Goal: Information Seeking & Learning: Learn about a topic

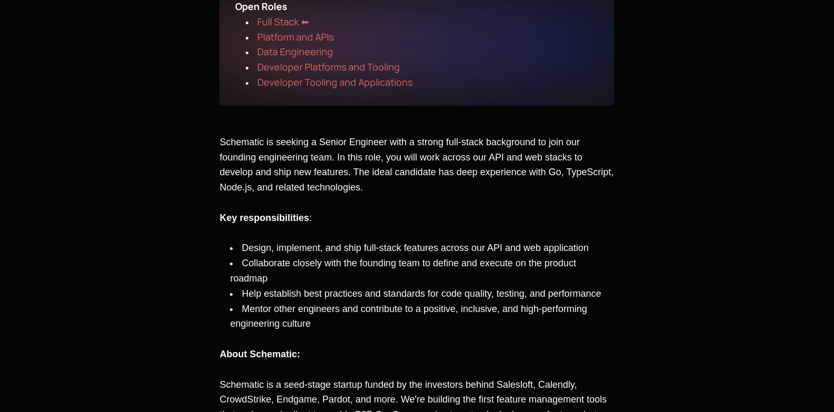
scroll to position [158, 0]
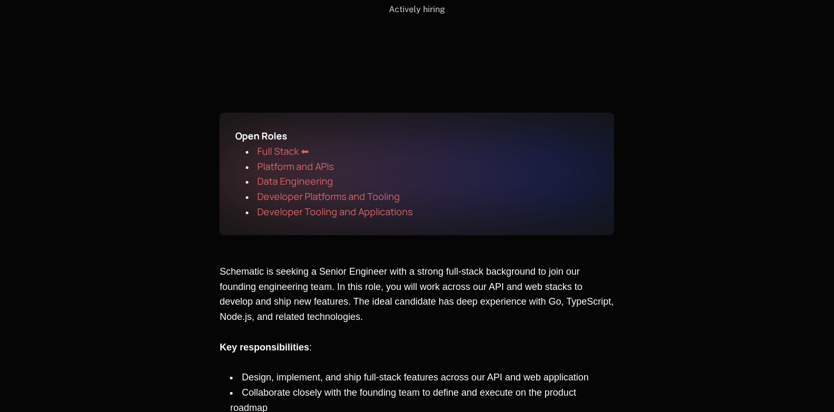
click at [274, 149] on span "Full Stack ⬅" at bounding box center [283, 151] width 52 height 13
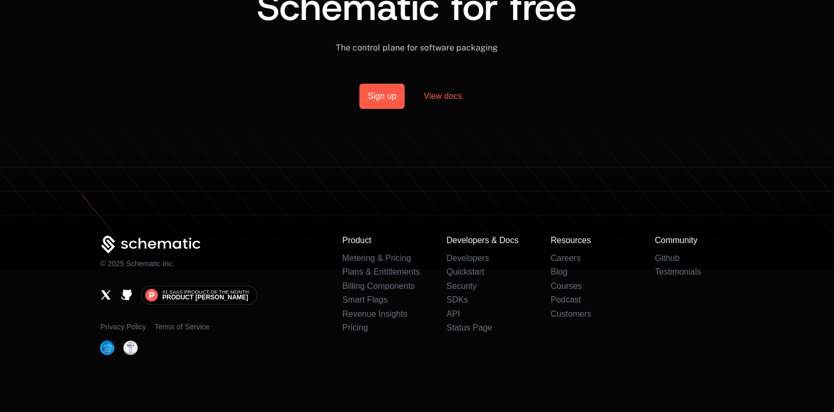
scroll to position [921, 0]
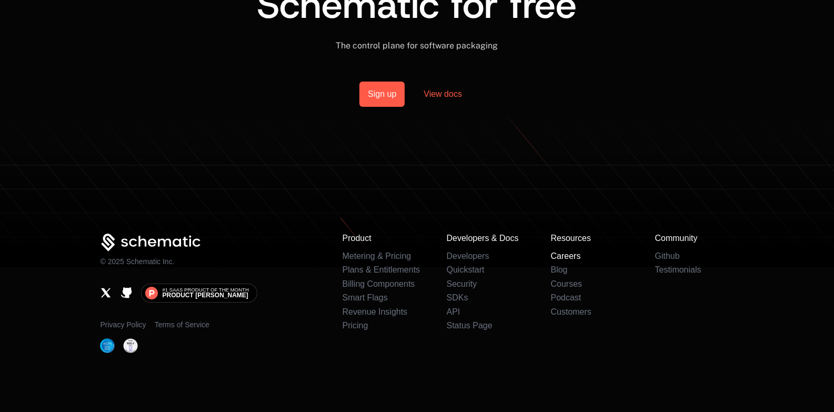
click at [557, 255] on link "Careers" at bounding box center [565, 255] width 30 height 9
click at [563, 255] on link "Careers" at bounding box center [565, 255] width 30 height 9
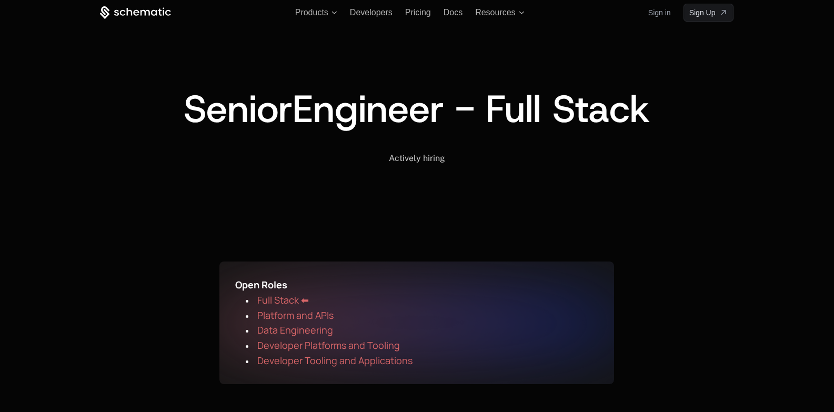
scroll to position [0, 0]
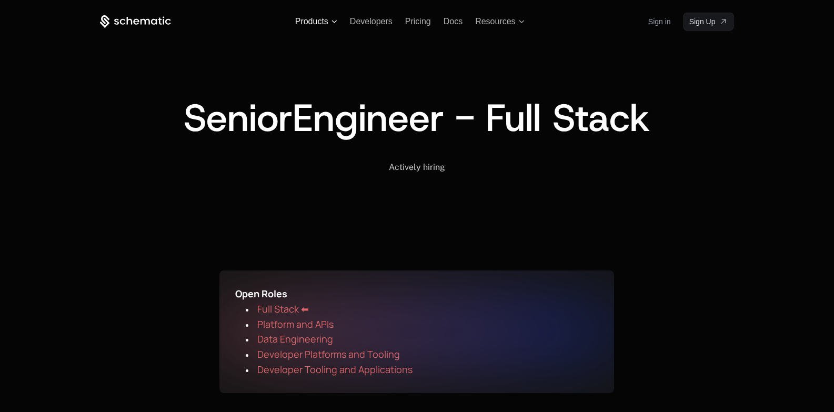
click at [312, 21] on span "Products" at bounding box center [311, 21] width 33 height 9
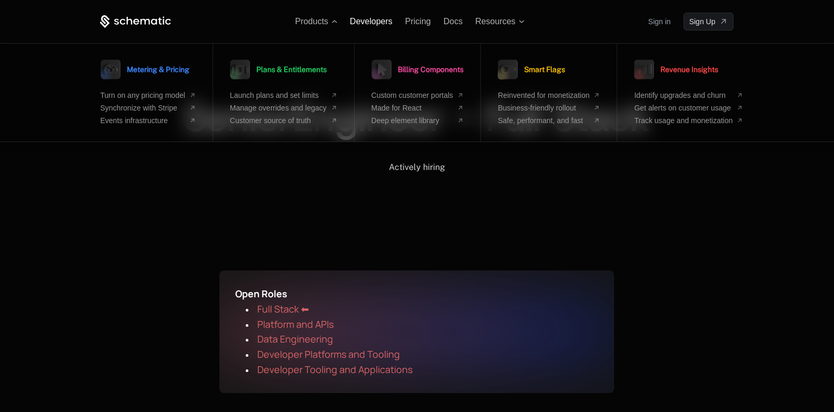
click at [370, 20] on span "Developers" at bounding box center [371, 21] width 43 height 9
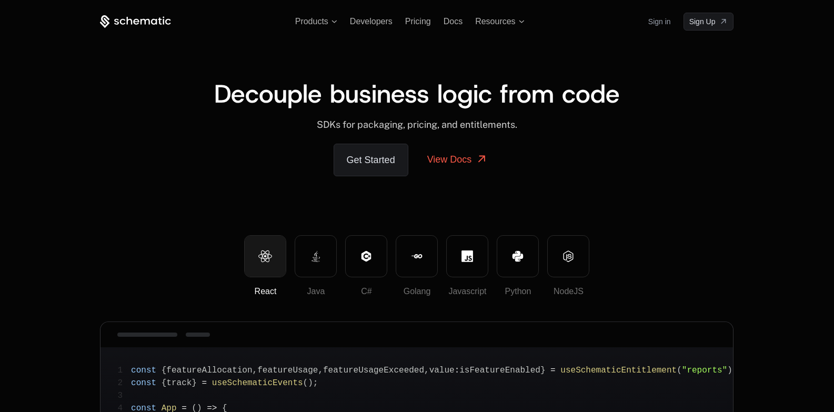
click at [492, 16] on div "Products Developers Pricing Docs Resources Sign in Sign Up" at bounding box center [416, 22] width 633 height 18
click at [492, 22] on span "Resources" at bounding box center [495, 21] width 40 height 9
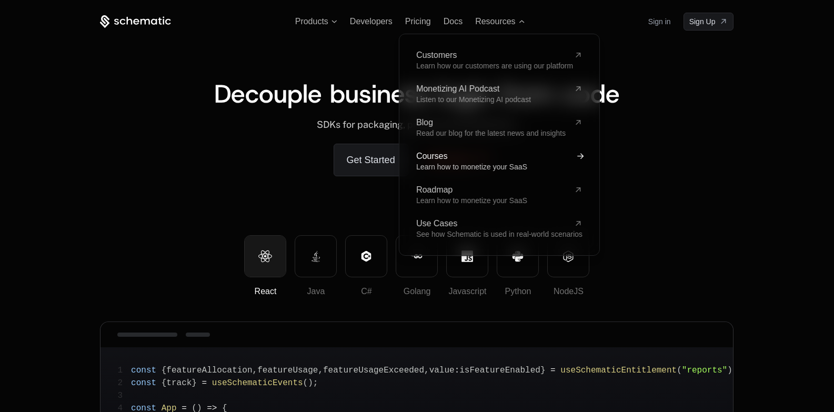
click at [442, 157] on span "Courses" at bounding box center [493, 156] width 154 height 8
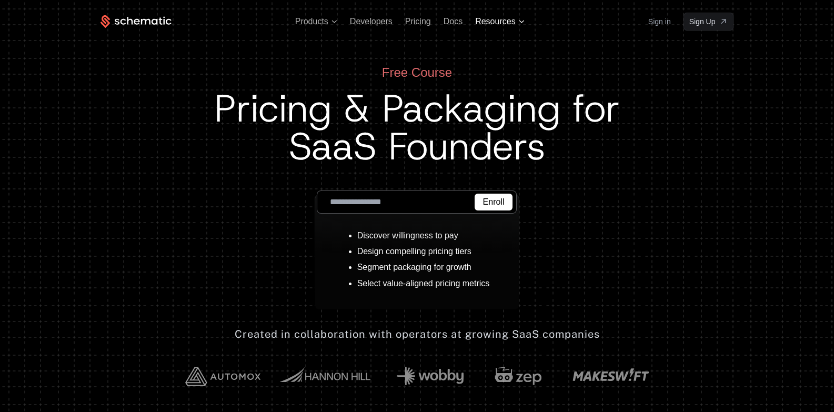
click at [504, 22] on span "Resources" at bounding box center [495, 21] width 40 height 9
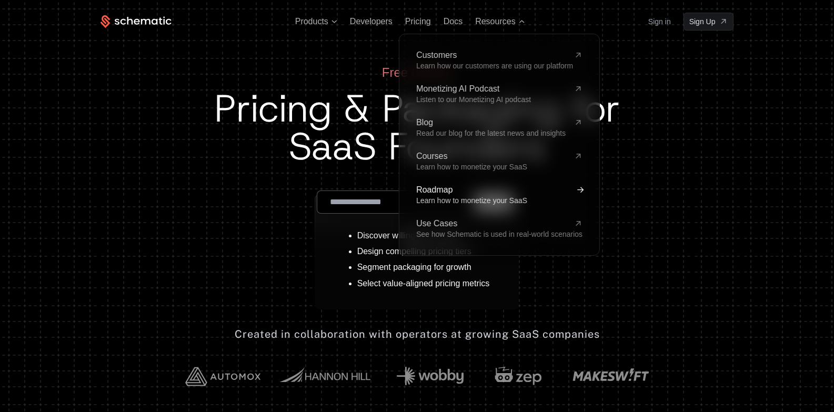
click at [430, 194] on span "Roadmap" at bounding box center [493, 190] width 154 height 8
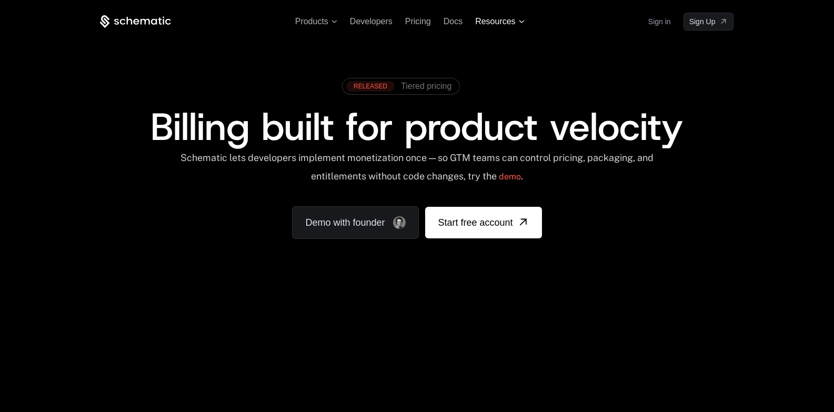
click at [502, 19] on span "Resources" at bounding box center [495, 21] width 40 height 9
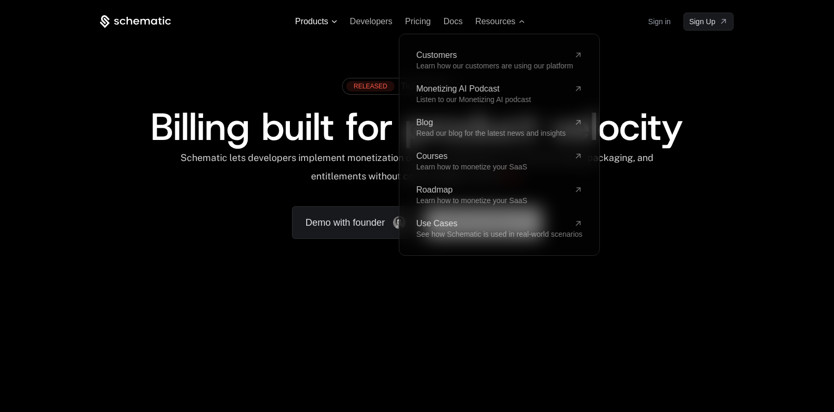
click at [334, 19] on span "Products" at bounding box center [316, 21] width 42 height 9
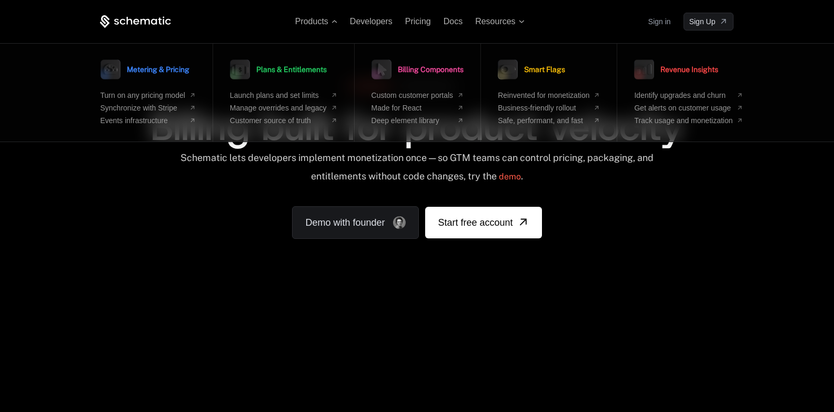
click at [383, 289] on div "Products Metering & Pricing Turn on any pricing model Synchronize with Stripe E…" at bounding box center [417, 157] width 834 height 315
click at [728, 185] on div "Schematic lets developers implement monetization once — so GTM teams can contro…" at bounding box center [416, 170] width 633 height 37
click at [614, 23] on div "Products Metering & Pricing Turn on any pricing model Synchronize with Stripe E…" at bounding box center [416, 22] width 633 height 18
click at [333, 23] on span "Products" at bounding box center [316, 21] width 42 height 9
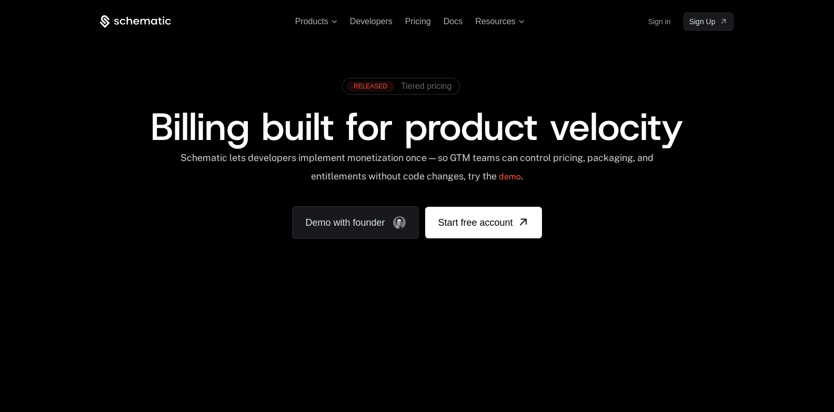
click at [421, 83] on span "Tiered pricing" at bounding box center [426, 86] width 50 height 9
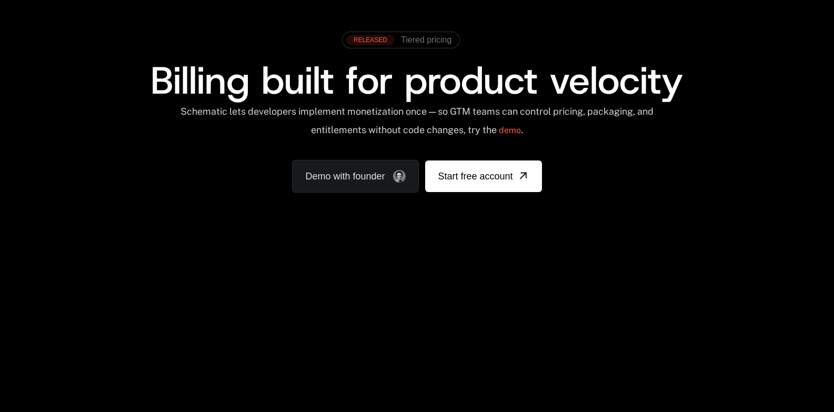
scroll to position [105, 0]
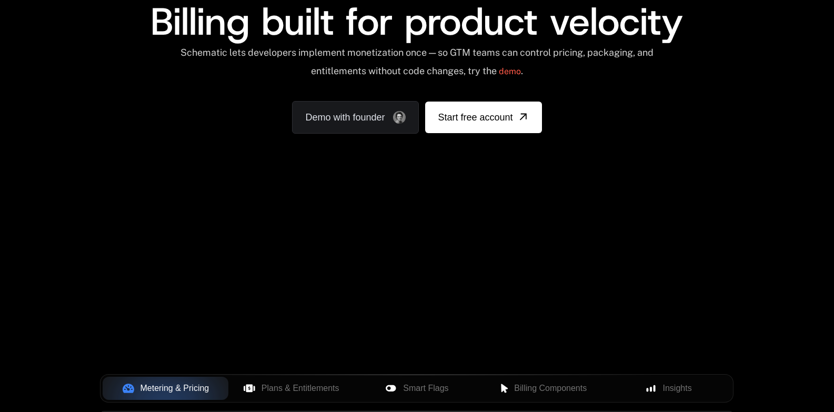
drag, startPoint x: 548, startPoint y: 283, endPoint x: 429, endPoint y: 345, distance: 133.9
click at [429, 345] on div "Your browser does not support the video tag." at bounding box center [417, 205] width 684 height 443
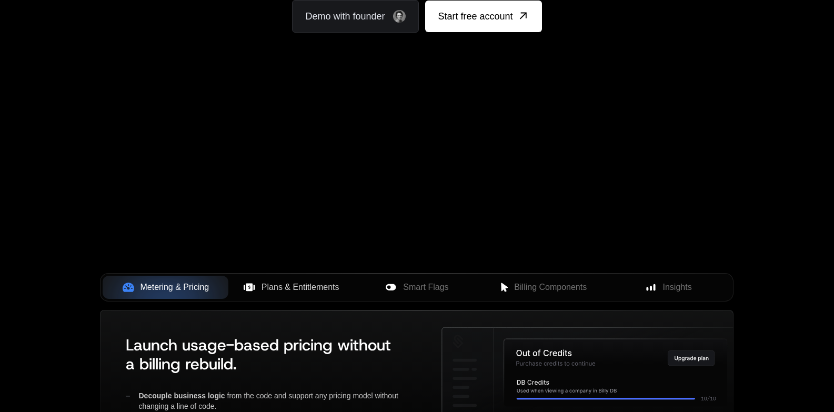
scroll to position [210, 0]
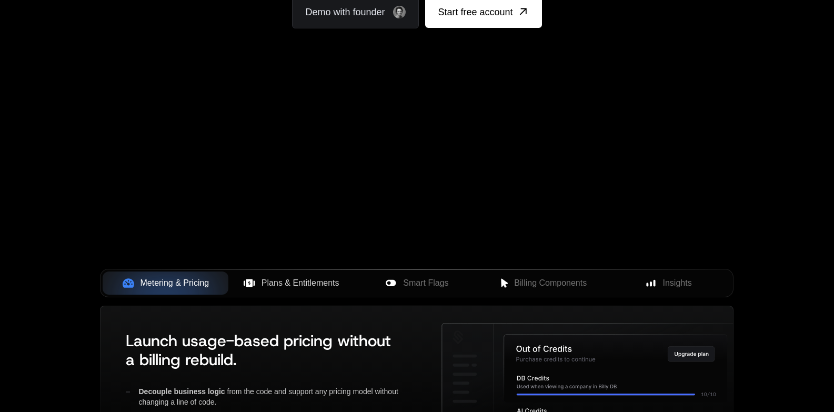
click at [281, 285] on span "Plans & Entitlements" at bounding box center [300, 283] width 78 height 13
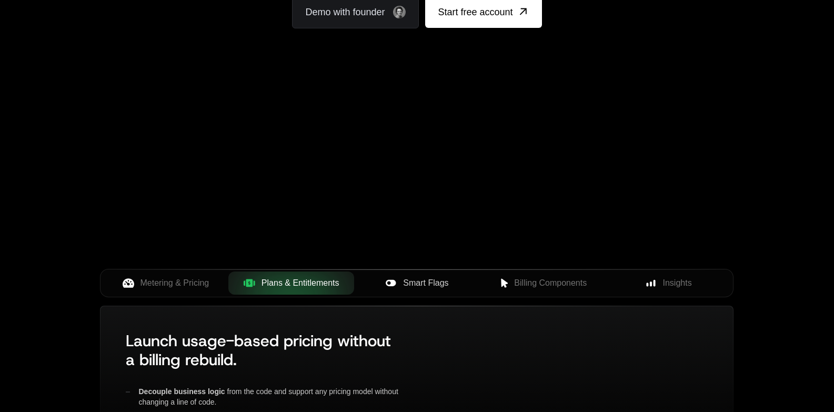
click at [442, 279] on span "Smart Flags" at bounding box center [425, 283] width 45 height 13
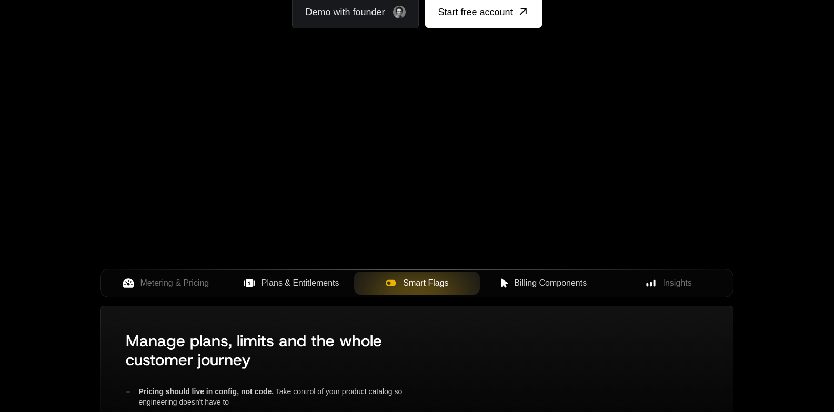
click at [525, 281] on span "Billing Components" at bounding box center [550, 283] width 73 height 13
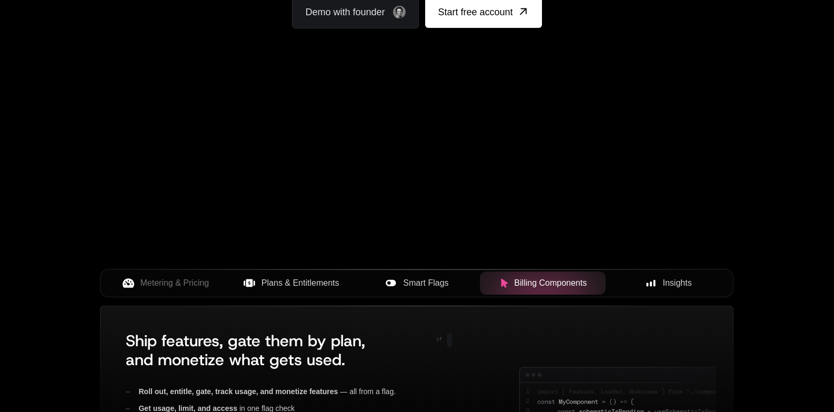
click at [671, 292] on button "Insights" at bounding box center [668, 282] width 126 height 23
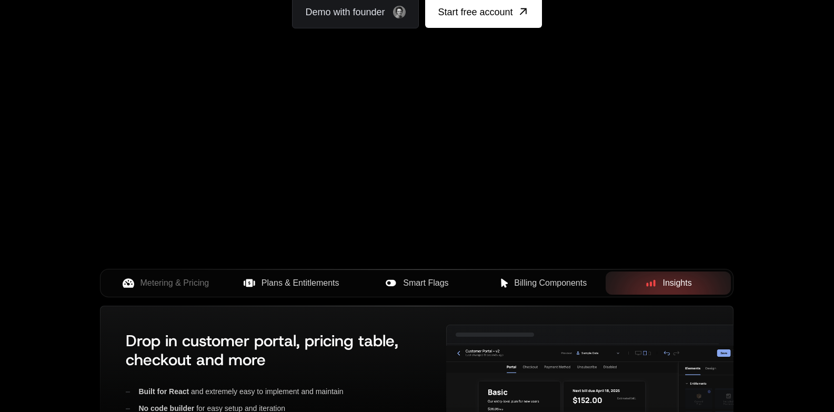
click at [418, 285] on span "Smart Flags" at bounding box center [425, 283] width 45 height 13
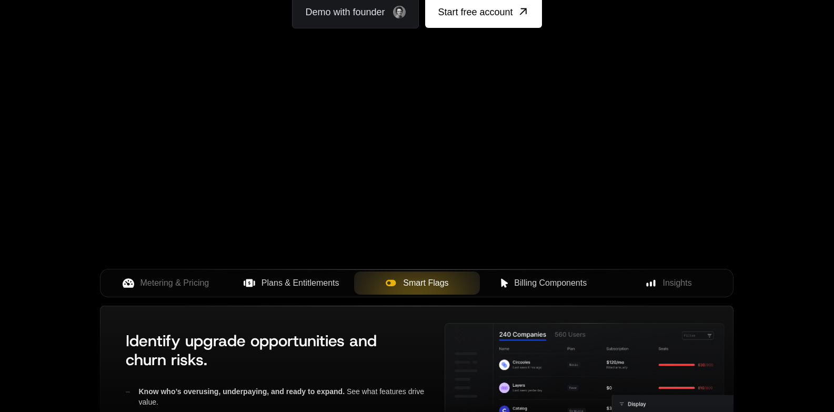
click at [253, 274] on button "Plans & Entitlements" at bounding box center [291, 282] width 126 height 23
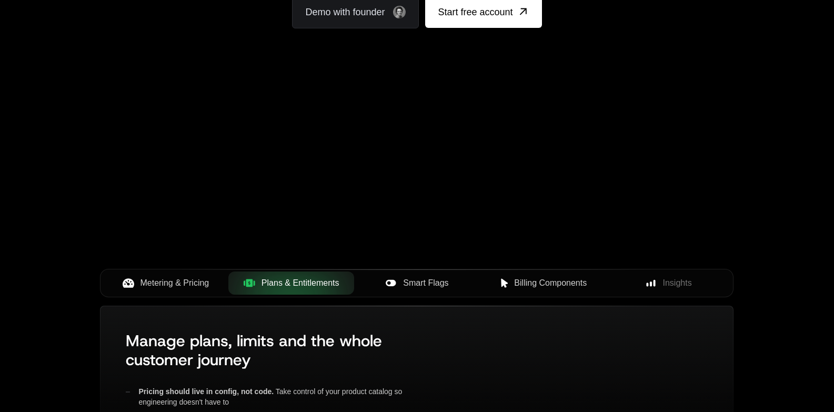
click at [178, 290] on button "Metering & Pricing" at bounding box center [166, 282] width 126 height 23
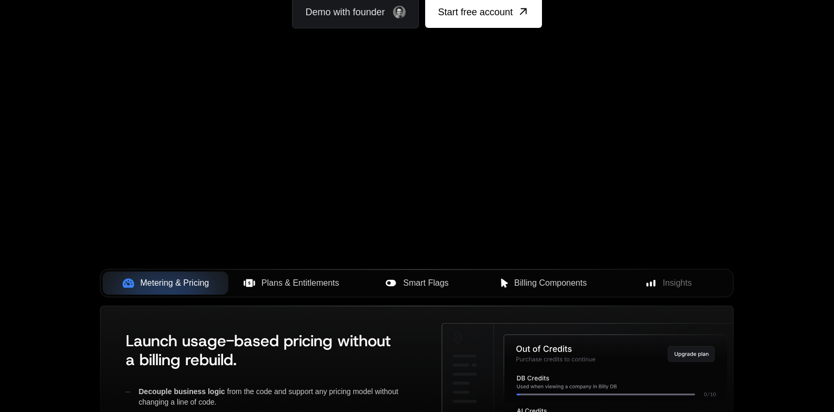
click at [270, 291] on button "Plans & Entitlements" at bounding box center [291, 282] width 126 height 23
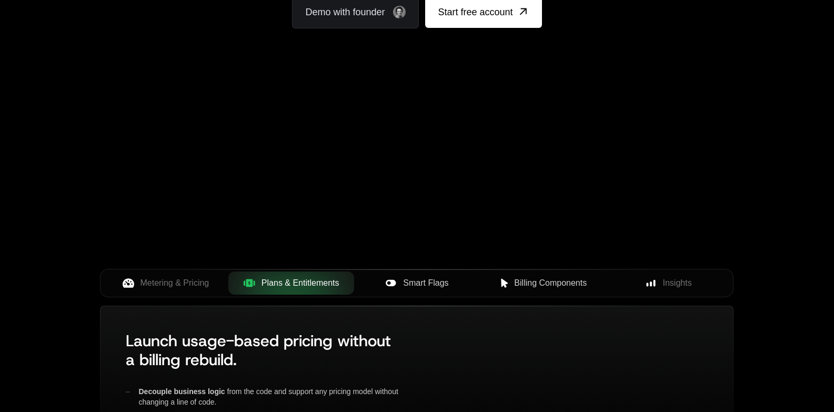
click at [403, 268] on div "Your browser does not support the video tag." at bounding box center [417, 99] width 684 height 443
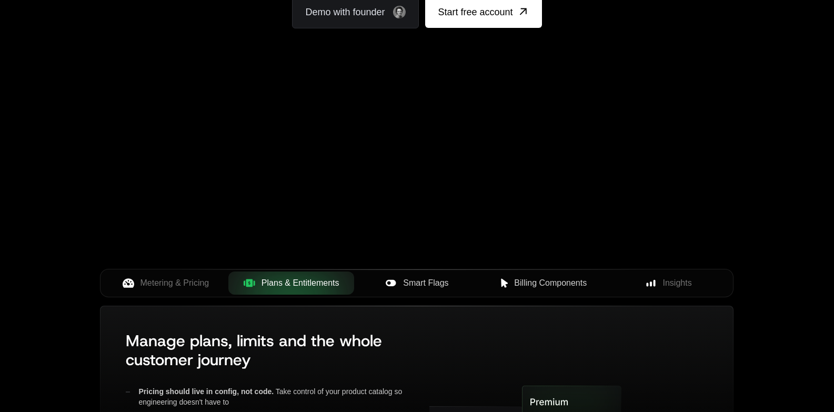
click at [437, 276] on button "Smart Flags" at bounding box center [417, 282] width 126 height 23
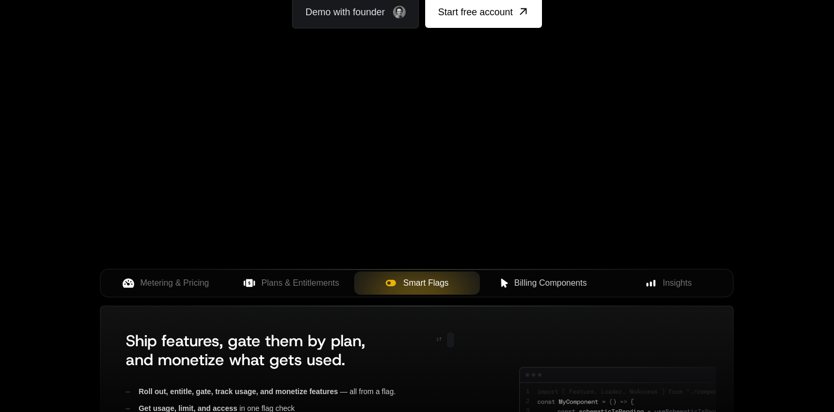
click at [534, 290] on button "Billing Components" at bounding box center [543, 282] width 126 height 23
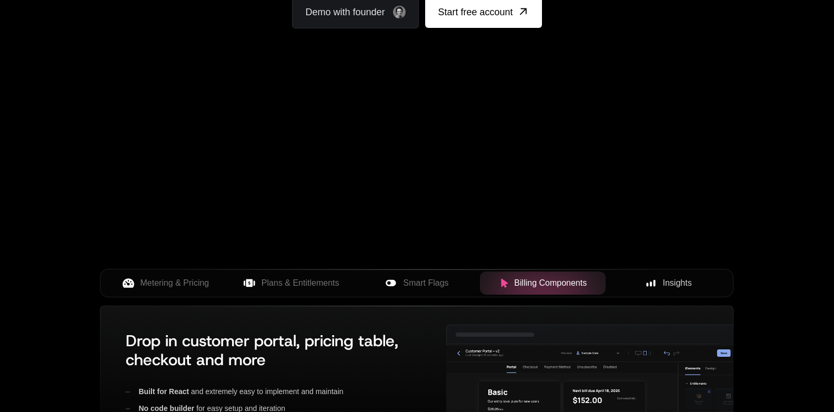
click at [664, 284] on span "Insights" at bounding box center [677, 283] width 29 height 13
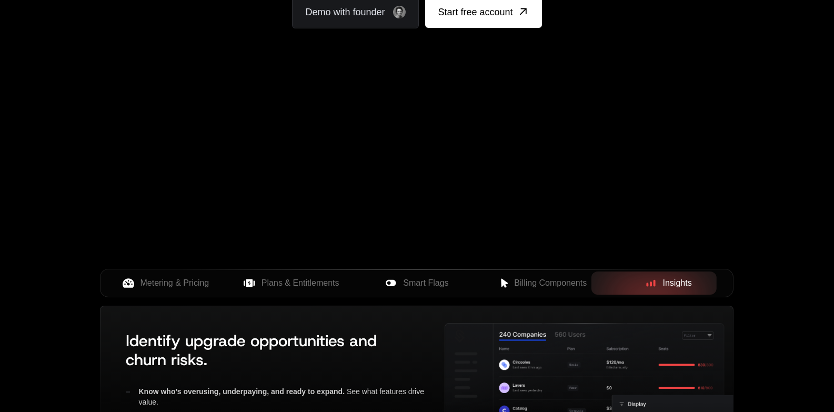
click at [540, 284] on span "Billing Components" at bounding box center [550, 283] width 73 height 13
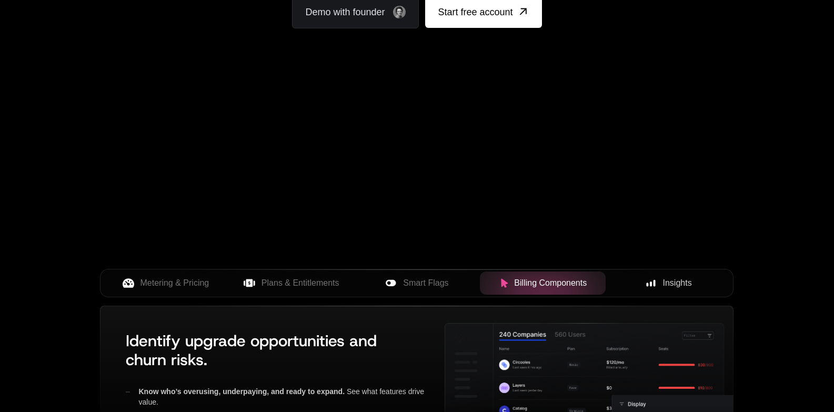
click at [388, 284] on icon at bounding box center [391, 283] width 12 height 12
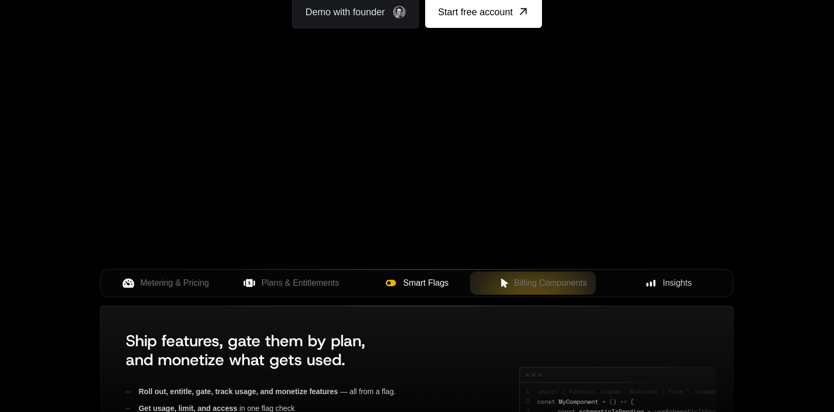
click at [302, 279] on span "Plans & Entitlements" at bounding box center [300, 283] width 78 height 13
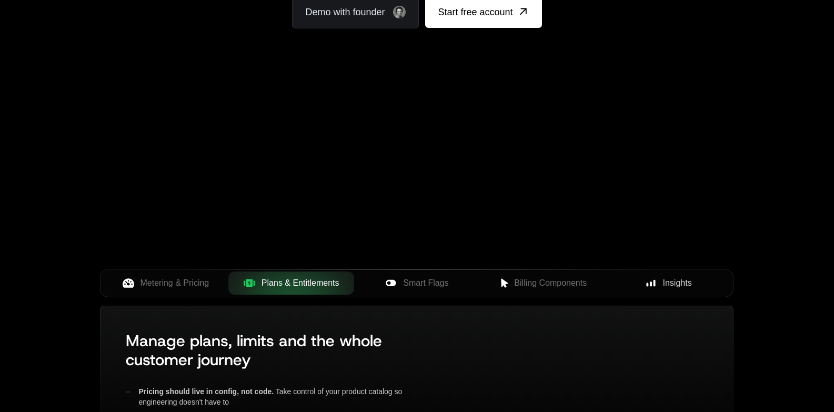
click at [151, 268] on div "Your browser does not support the video tag." at bounding box center [417, 99] width 684 height 443
click at [154, 282] on span "Metering & Pricing" at bounding box center [174, 283] width 69 height 13
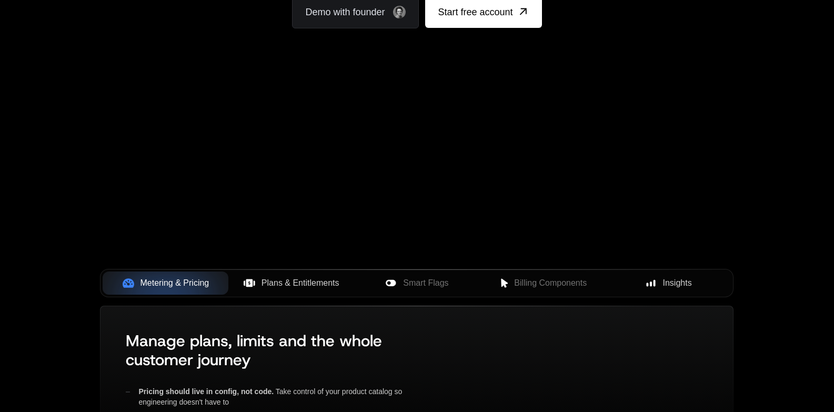
click at [351, 275] on button "Plans & Entitlements" at bounding box center [291, 282] width 126 height 23
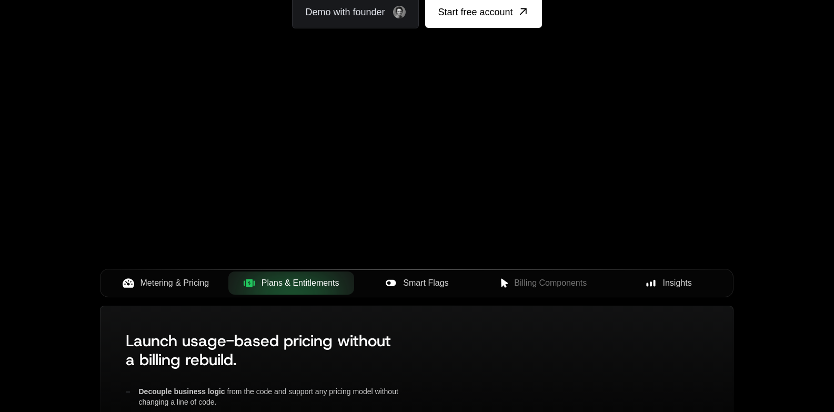
click at [443, 290] on button "Smart Flags" at bounding box center [417, 282] width 126 height 23
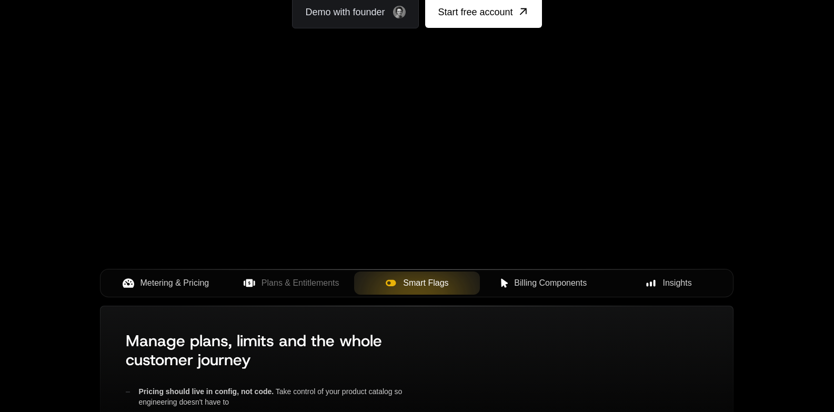
click at [522, 272] on button "Billing Components" at bounding box center [543, 282] width 126 height 23
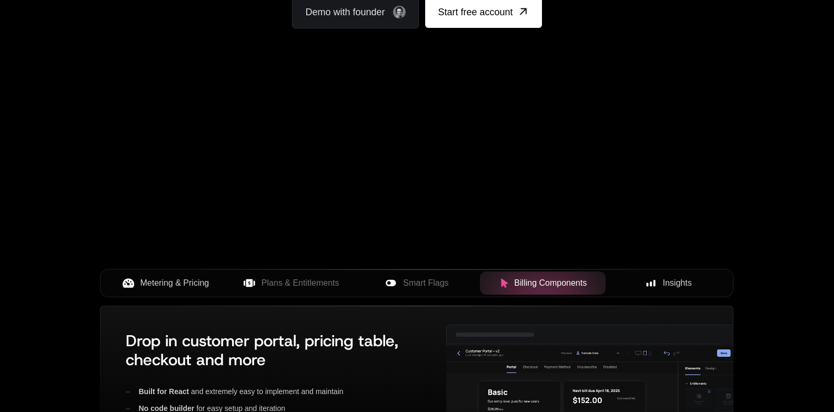
click at [691, 292] on button "Insights" at bounding box center [668, 282] width 126 height 23
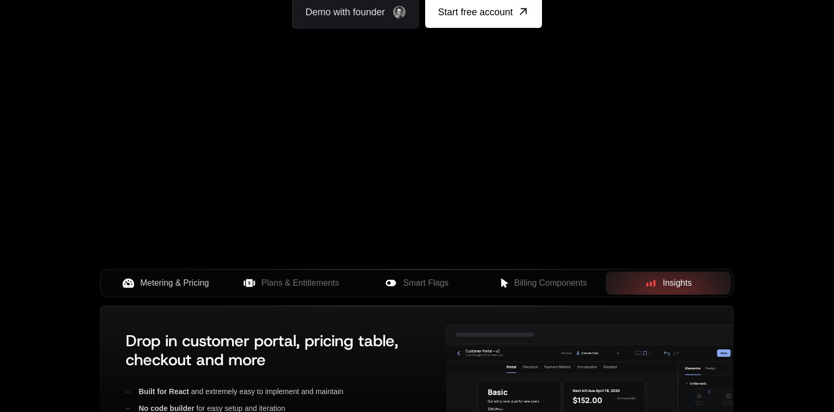
click at [510, 280] on div "Billing Components" at bounding box center [542, 283] width 109 height 13
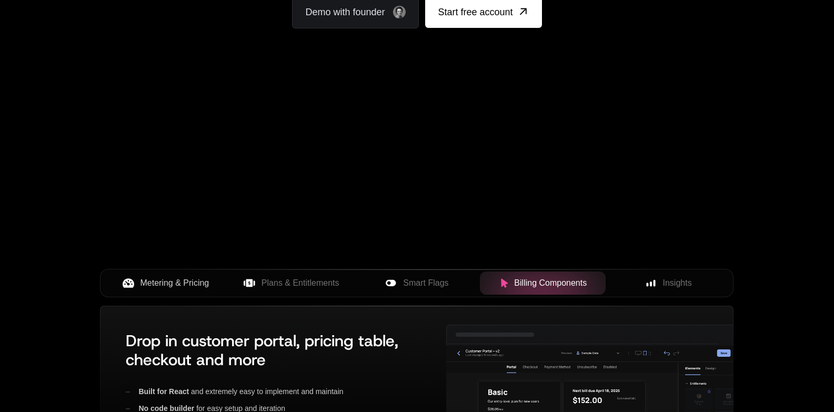
click at [413, 280] on span "Smart Flags" at bounding box center [425, 283] width 45 height 13
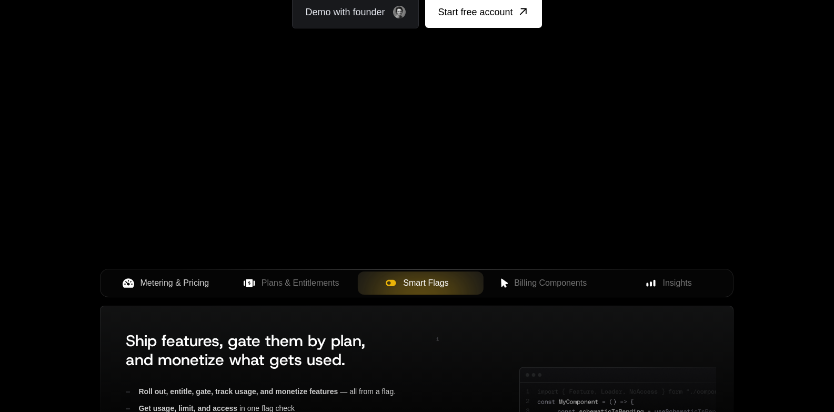
click at [294, 280] on span "Plans & Entitlements" at bounding box center [300, 283] width 78 height 13
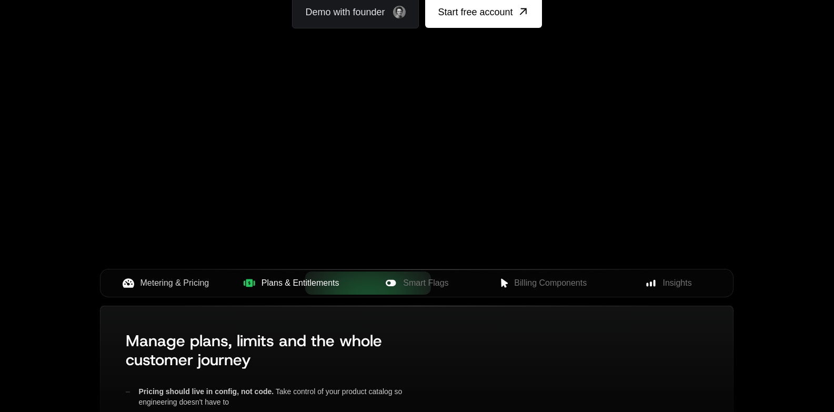
click at [176, 276] on button "Metering & Pricing" at bounding box center [166, 282] width 126 height 23
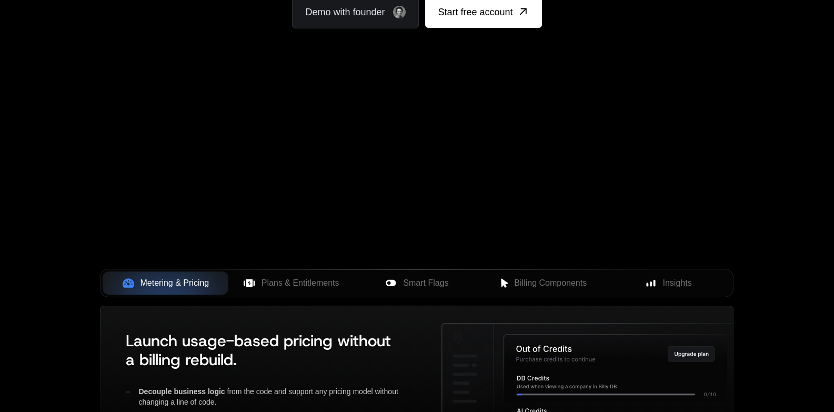
click at [325, 288] on span "Plans & Entitlements" at bounding box center [300, 283] width 78 height 13
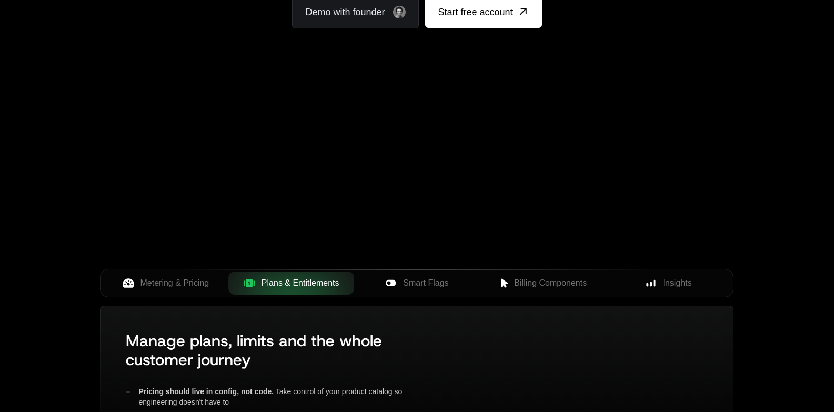
click at [445, 287] on span "Smart Flags" at bounding box center [425, 283] width 45 height 13
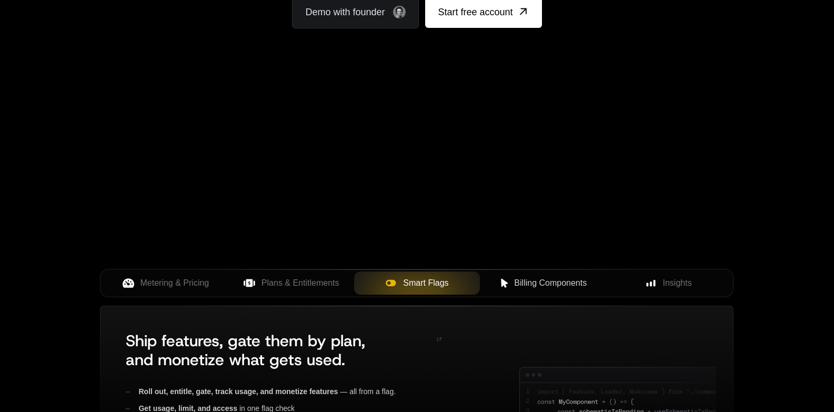
click at [560, 286] on span "Billing Components" at bounding box center [550, 283] width 73 height 13
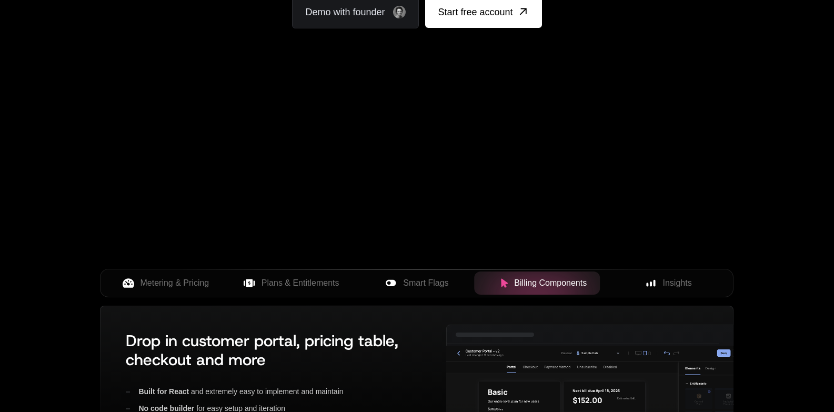
click at [697, 286] on div "Insights" at bounding box center [668, 283] width 109 height 13
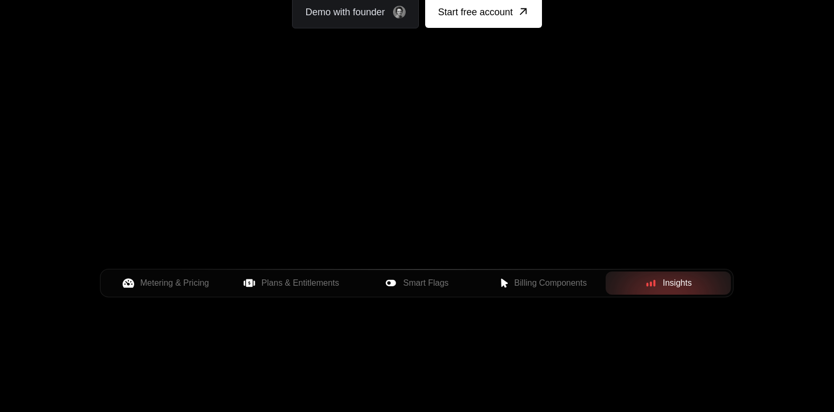
click at [550, 277] on span "Billing Components" at bounding box center [550, 283] width 73 height 13
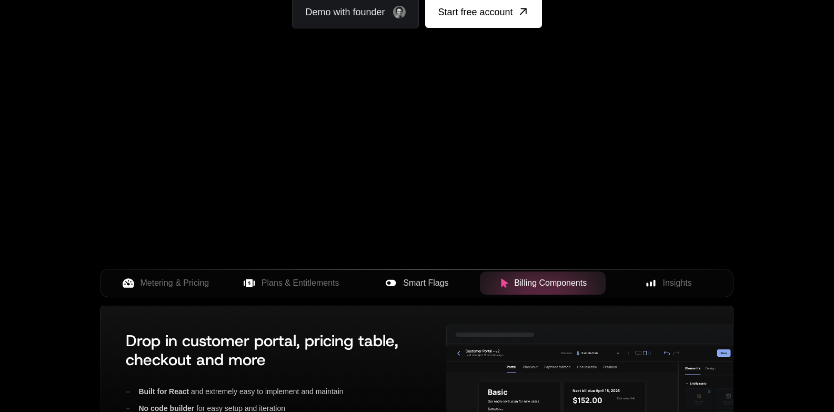
click at [418, 279] on span "Smart Flags" at bounding box center [425, 283] width 45 height 13
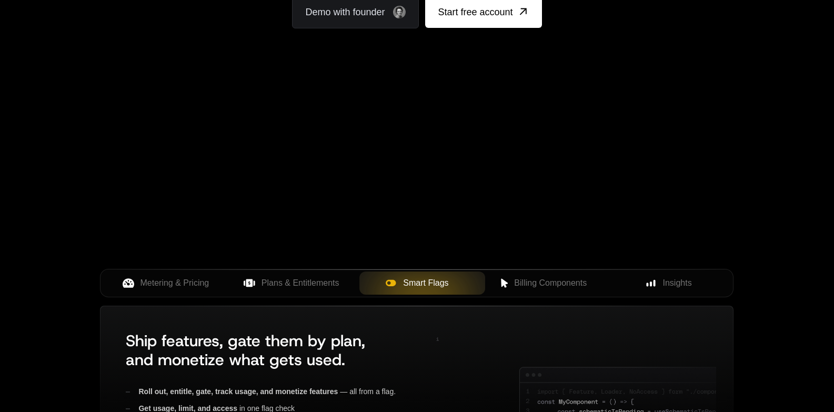
click at [311, 280] on span "Plans & Entitlements" at bounding box center [300, 283] width 78 height 13
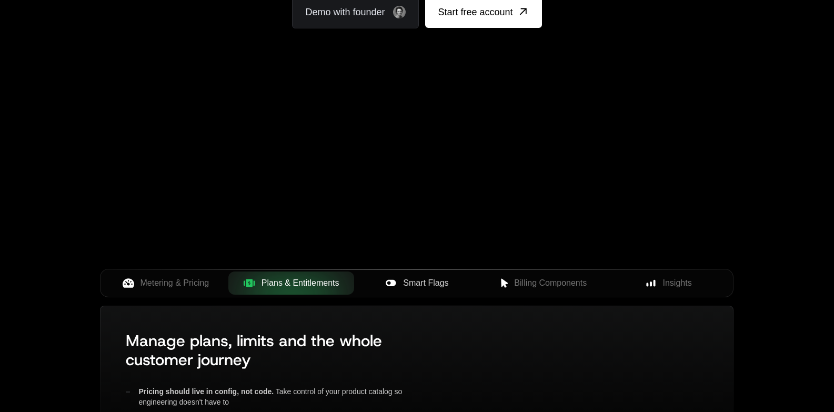
click at [213, 280] on div "Metering & Pricing" at bounding box center [165, 283] width 109 height 13
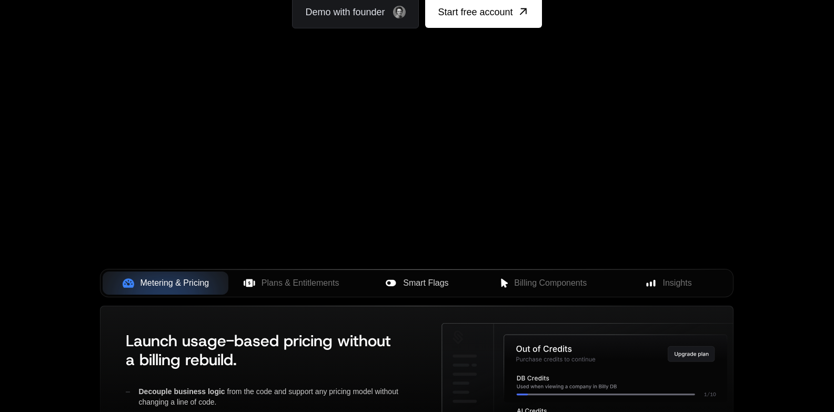
scroll to position [0, 0]
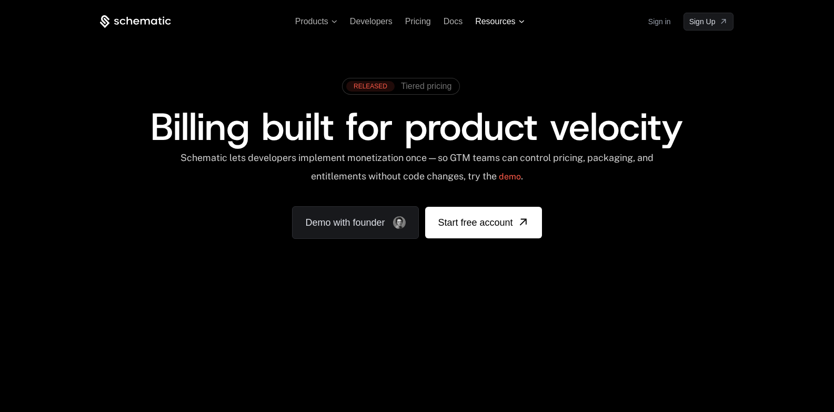
click at [495, 21] on span "Resources" at bounding box center [495, 21] width 40 height 9
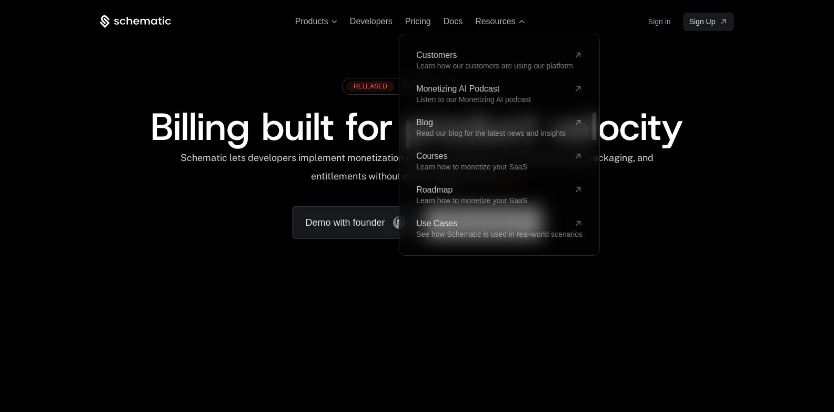
click at [326, 98] on div "RELEASED Tiered pricing" at bounding box center [416, 90] width 633 height 35
click at [324, 19] on span "Products" at bounding box center [311, 21] width 33 height 9
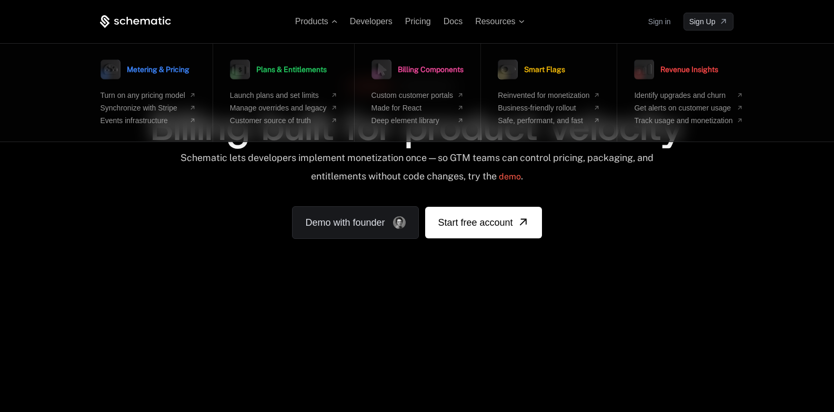
click at [199, 218] on div "RELEASED Tiered pricing Billing built for product velocity Schematic lets devel…" at bounding box center [416, 156] width 633 height 166
click at [197, 230] on div "RELEASED Tiered pricing Billing built for product velocity Schematic lets devel…" at bounding box center [416, 156] width 633 height 166
click at [329, 21] on span "Products" at bounding box center [316, 21] width 42 height 9
